Goal: Navigation & Orientation: Find specific page/section

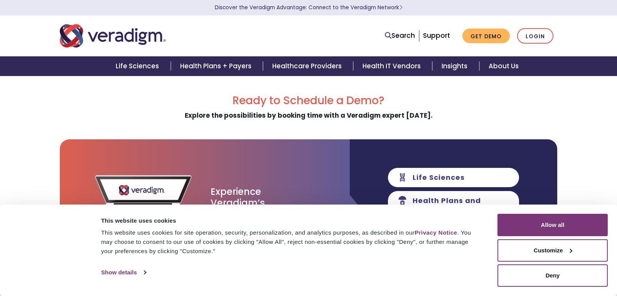
click at [564, 226] on button "Allow all" at bounding box center [553, 225] width 110 height 22
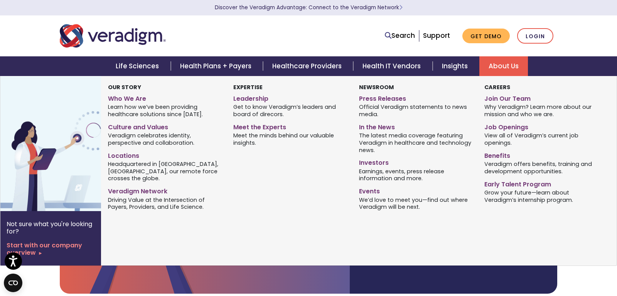
click at [499, 64] on link "About Us" at bounding box center [504, 66] width 49 height 20
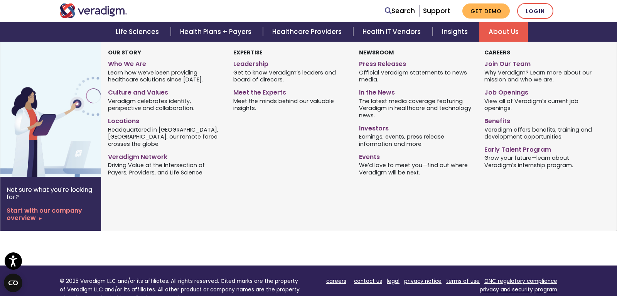
scroll to position [647, 0]
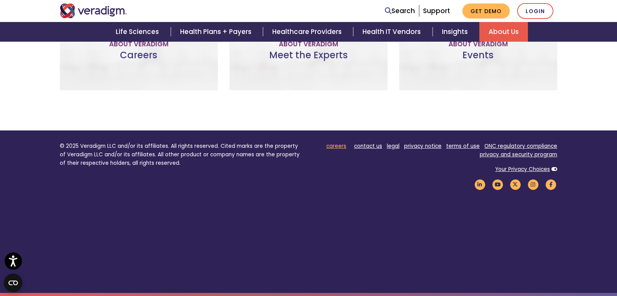
click at [342, 150] on link "careers" at bounding box center [336, 145] width 20 height 7
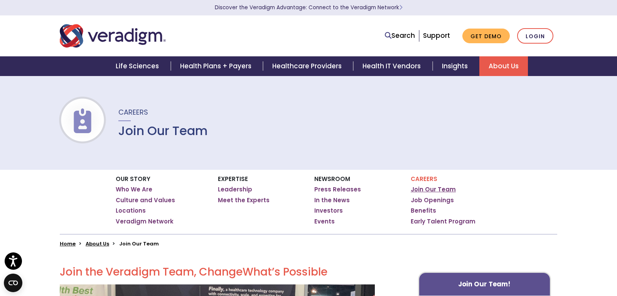
click at [447, 189] on link "Join Our Team" at bounding box center [433, 190] width 45 height 8
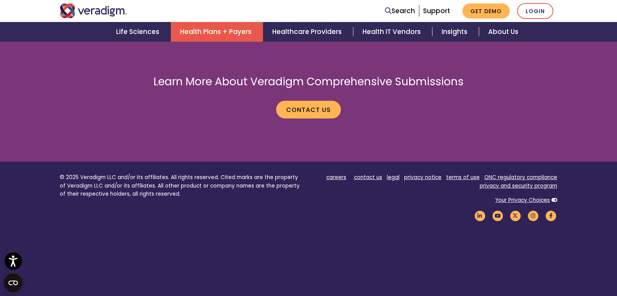
scroll to position [1409, 0]
